Goal: Transaction & Acquisition: Purchase product/service

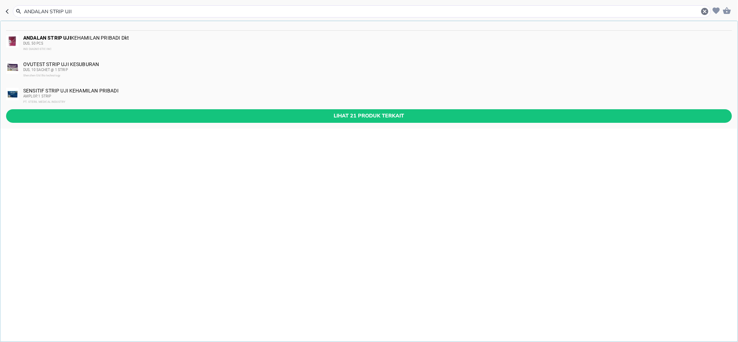
type input "ANDALAN STRIP UJI"
click at [71, 39] on b "ANDALAN STRIP UJI" at bounding box center [47, 38] width 48 height 6
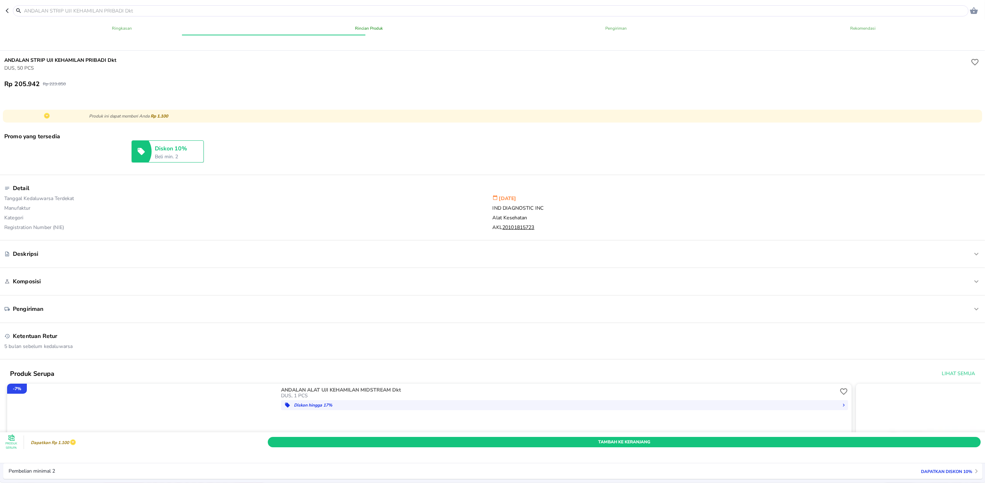
scroll to position [178, 0]
drag, startPoint x: 172, startPoint y: 303, endPoint x: 253, endPoint y: 215, distance: 119.9
click at [174, 294] on div "Ringkasan Rincian Produk Pengiriman Rekomendasi - 8 % ANDALAN STRIP UJI KEHAMIL…" at bounding box center [493, 252] width 988 height 465
